Goal: Communication & Community: Answer question/provide support

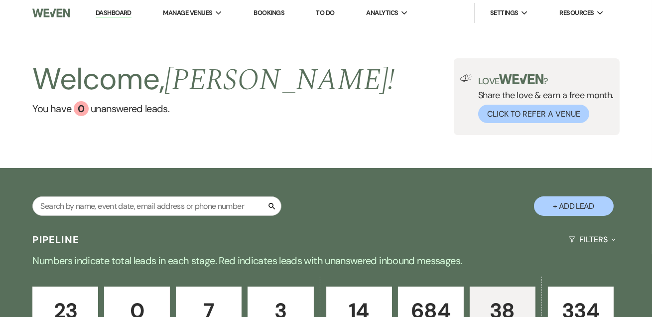
click at [107, 7] on li "Dashboard" at bounding box center [114, 13] width 46 height 20
click at [115, 11] on link "Dashboard" at bounding box center [114, 12] width 36 height 9
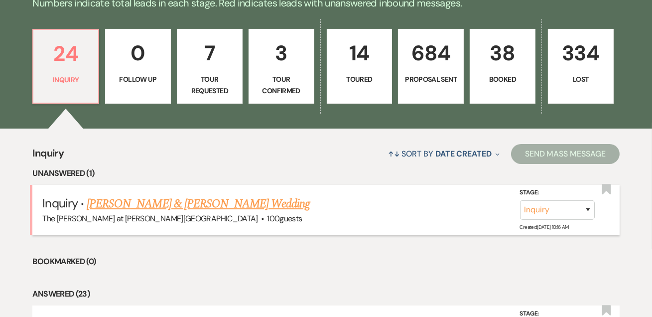
scroll to position [302, 0]
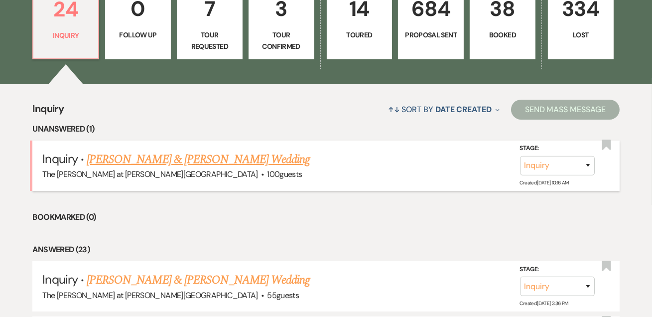
click at [192, 157] on link "[PERSON_NAME] & [PERSON_NAME] Wedding" at bounding box center [198, 159] width 223 height 18
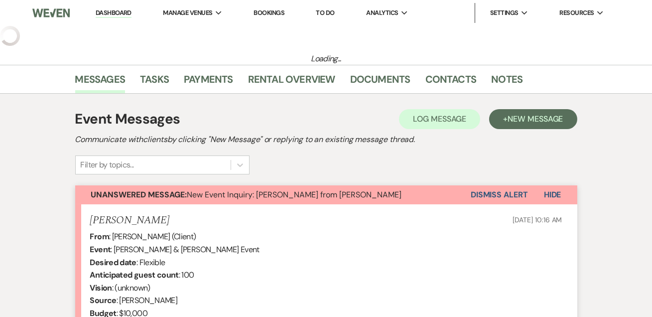
select select "17"
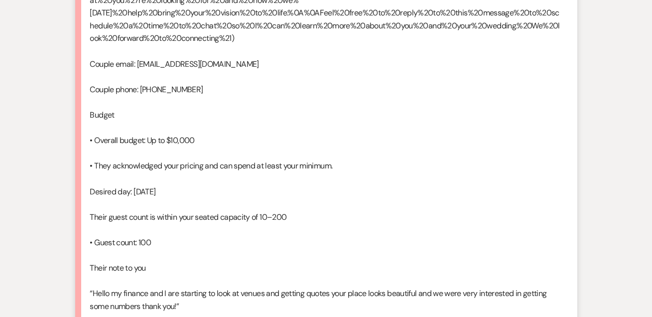
scroll to position [839, 0]
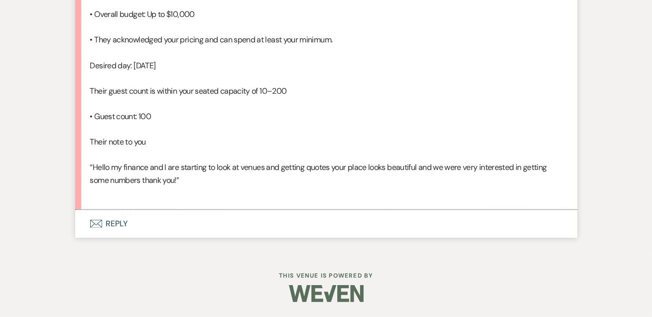
click at [114, 220] on button "Envelope Reply" at bounding box center [326, 224] width 502 height 28
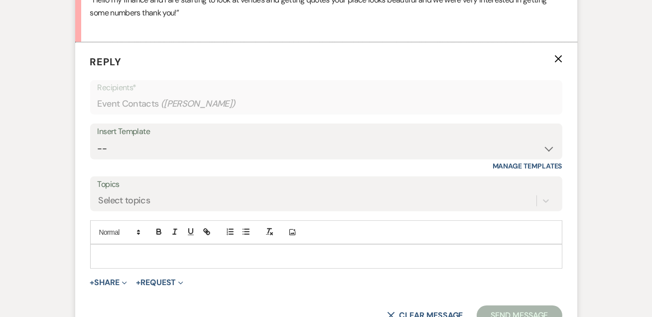
scroll to position [994, 0]
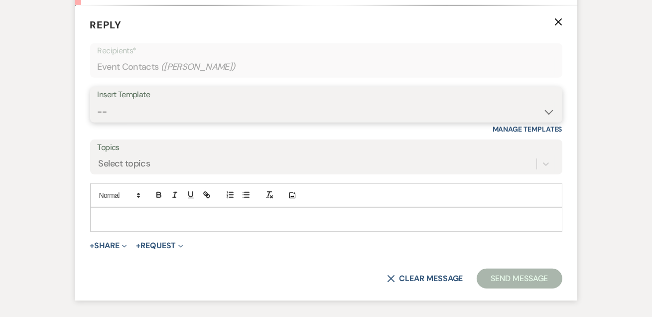
drag, startPoint x: 131, startPoint y: 155, endPoint x: 138, endPoint y: 150, distance: 8.6
click at [131, 121] on select "-- Weven Planning Portal Introduction (Booked Events) Tour Request Response Fol…" at bounding box center [326, 111] width 457 height 19
select select "4367"
click at [98, 121] on select "-- Weven Planning Portal Introduction (Booked Events) Tour Request Response Fol…" at bounding box center [326, 111] width 457 height 19
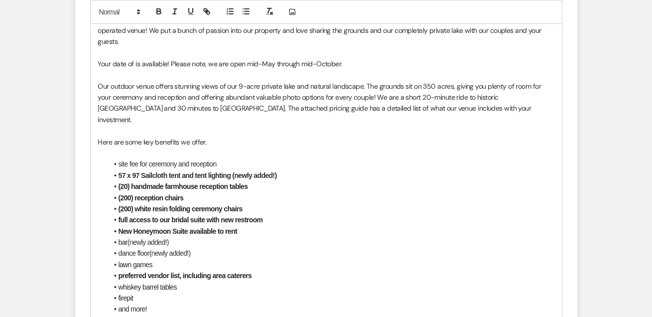
scroll to position [1235, 0]
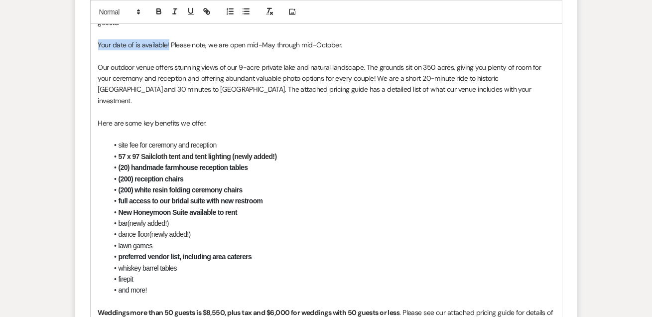
drag, startPoint x: 99, startPoint y: 80, endPoint x: 169, endPoint y: 81, distance: 70.2
click at [169, 49] on span "Your date of is available! Please note, we are open mid-May through mid-October." at bounding box center [220, 44] width 244 height 9
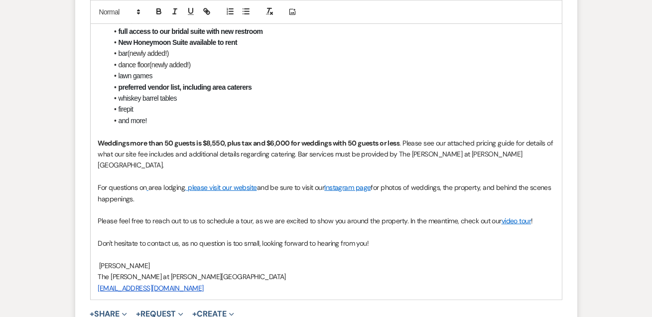
scroll to position [1654, 0]
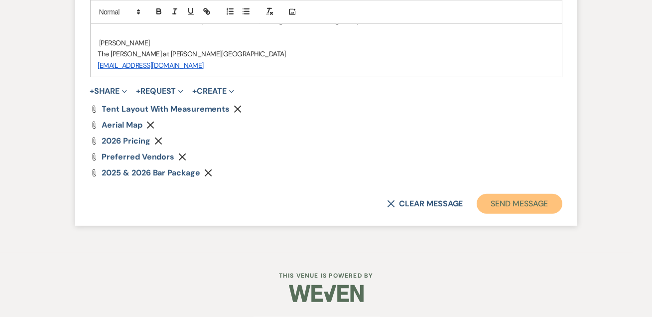
click at [514, 204] on button "Send Message" at bounding box center [518, 204] width 85 height 20
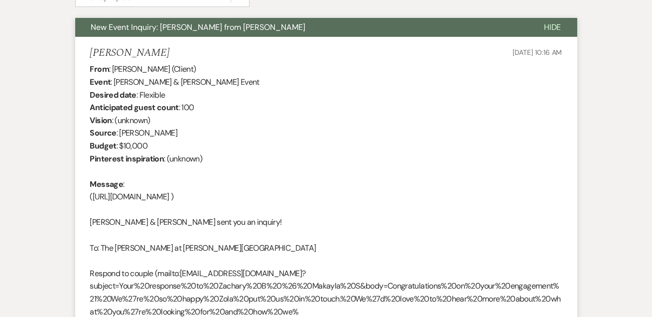
scroll to position [0, 0]
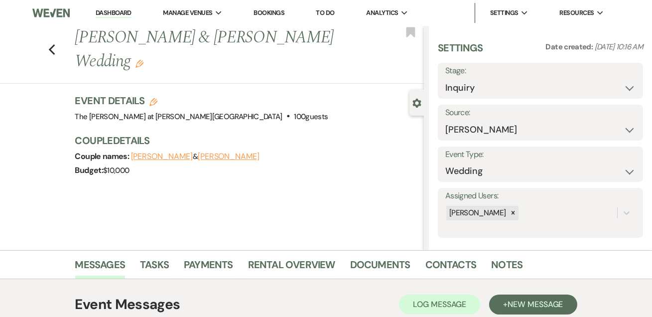
drag, startPoint x: 121, startPoint y: 17, endPoint x: 129, endPoint y: 0, distance: 18.0
click at [121, 17] on link "Dashboard" at bounding box center [114, 12] width 36 height 9
